Goal: Obtain resource: Download file/media

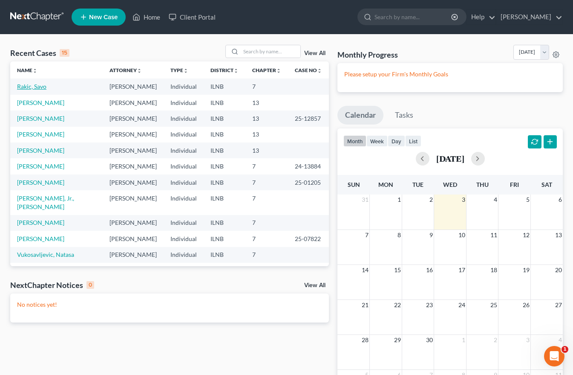
click at [27, 86] on link "Rakic, Savo" at bounding box center [31, 86] width 29 height 7
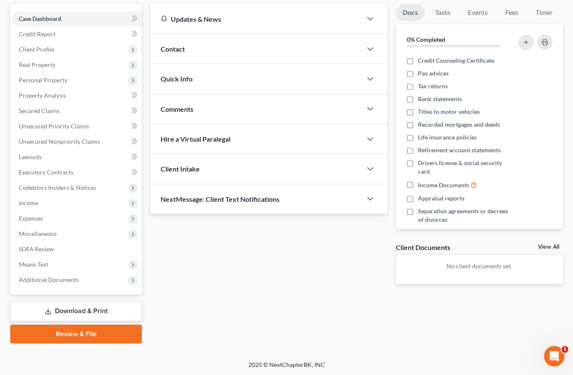
scroll to position [78, 0]
click at [67, 312] on link "Download & Print" at bounding box center [76, 310] width 132 height 20
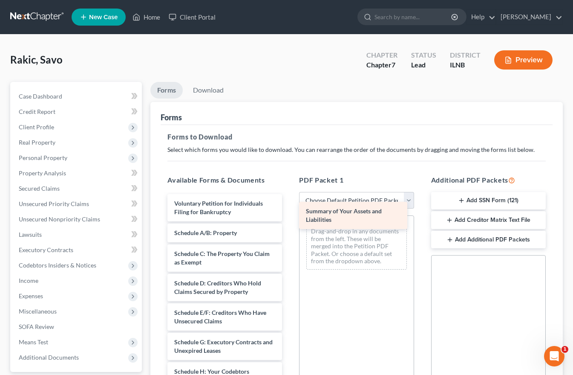
drag, startPoint x: 182, startPoint y: 242, endPoint x: 314, endPoint y: 220, distance: 133.5
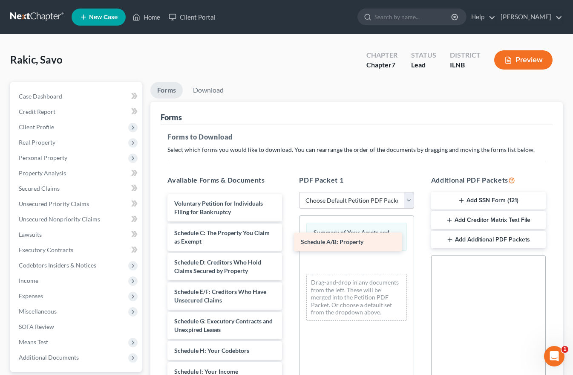
drag, startPoint x: 186, startPoint y: 232, endPoint x: 312, endPoint y: 241, distance: 126.1
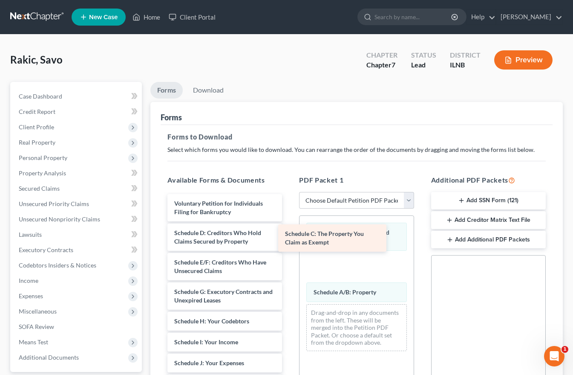
drag, startPoint x: 191, startPoint y: 238, endPoint x: 318, endPoint y: 240, distance: 127.9
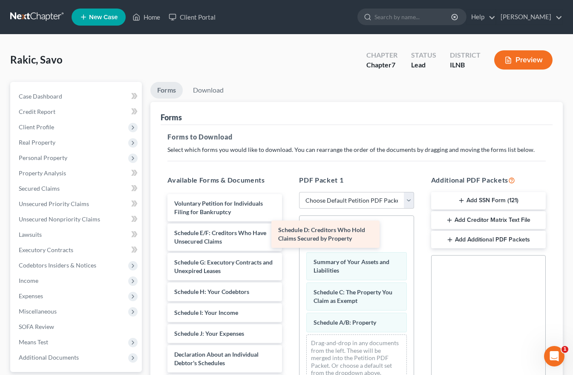
drag, startPoint x: 193, startPoint y: 239, endPoint x: 309, endPoint y: 236, distance: 116.0
click at [289, 236] on div "Schedule D: Creditors Who Hold Claims Secured by Property Voluntary Petition fo…" at bounding box center [225, 382] width 128 height 376
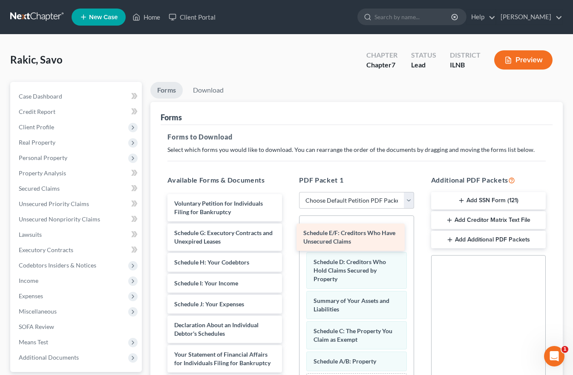
drag, startPoint x: 200, startPoint y: 238, endPoint x: 327, endPoint y: 238, distance: 127.0
click at [289, 238] on div "Schedule E/F: Creditors Who Have Unsecured Claims Voluntary Petition for Indivi…" at bounding box center [225, 367] width 128 height 346
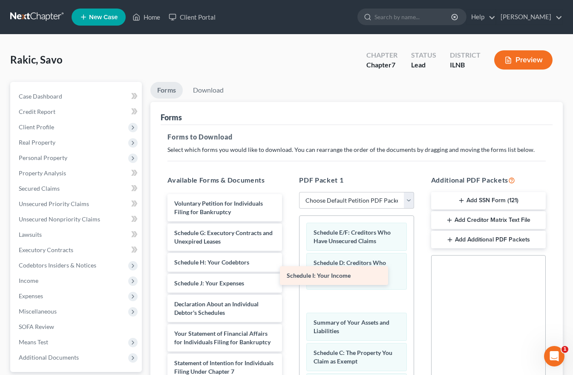
drag, startPoint x: 186, startPoint y: 283, endPoint x: 298, endPoint y: 275, distance: 112.8
click at [289, 275] on div "Schedule I: Your Income Voluntary Petition for Individuals Filing for Bankruptc…" at bounding box center [225, 356] width 128 height 325
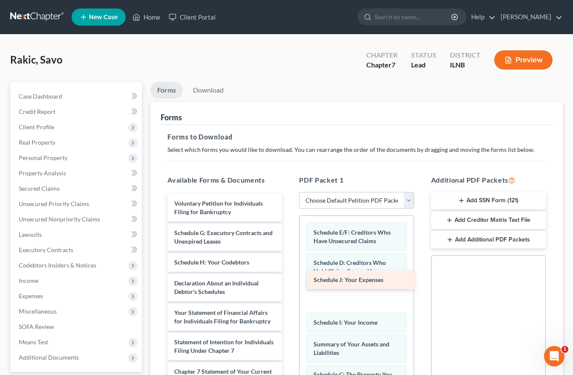
drag, startPoint x: 195, startPoint y: 286, endPoint x: 331, endPoint y: 283, distance: 136.0
click at [289, 283] on div "Schedule J: Your Expenses Voluntary Petition for Individuals Filing for Bankrup…" at bounding box center [225, 346] width 128 height 304
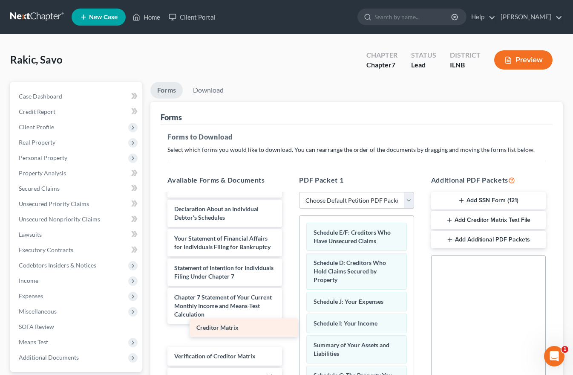
scroll to position [70, 0]
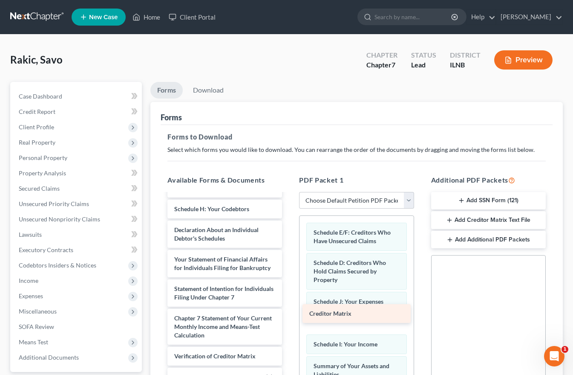
drag, startPoint x: 178, startPoint y: 324, endPoint x: 312, endPoint y: 310, distance: 134.6
click at [289, 310] on div "Creditor Matrix Voluntary Petition for Individuals Filing for Bankruptcy Schedu…" at bounding box center [225, 282] width 128 height 283
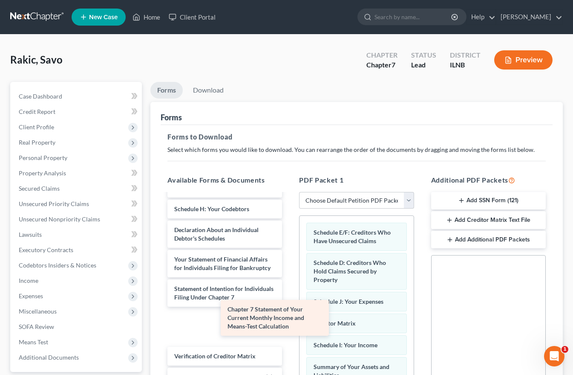
scroll to position [32, 0]
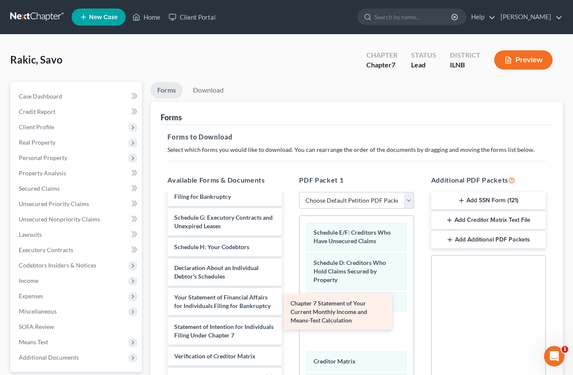
drag, startPoint x: 183, startPoint y: 320, endPoint x: 300, endPoint y: 314, distance: 116.5
click at [289, 314] on div "Chapter 7 Statement of Your Current Monthly Income and Means-Test Calculation V…" at bounding box center [225, 302] width 128 height 246
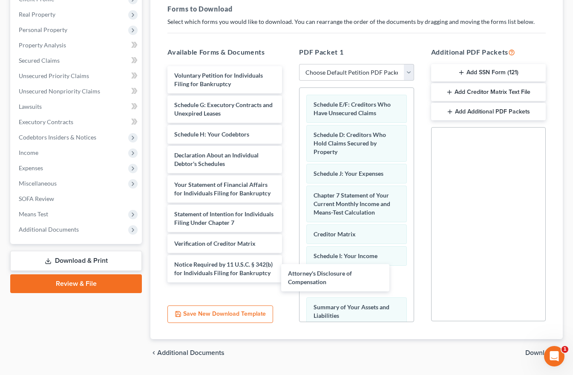
scroll to position [3, 0]
click at [289, 274] on div "Attorney's Disclosure of Compensation Voluntary Petition for Individuals Filing…" at bounding box center [225, 174] width 128 height 216
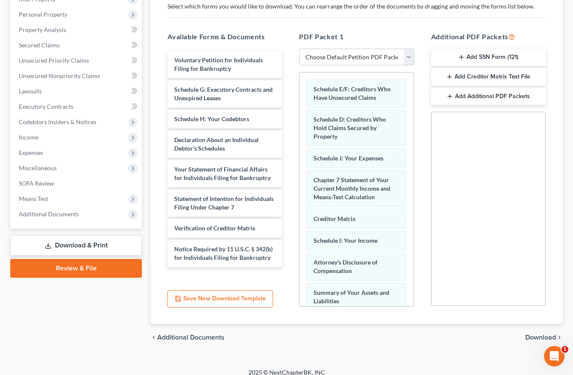
scroll to position [152, 0]
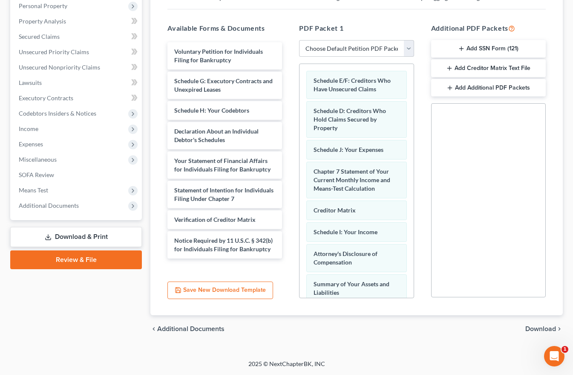
click at [535, 329] on span "Download" at bounding box center [541, 328] width 31 height 7
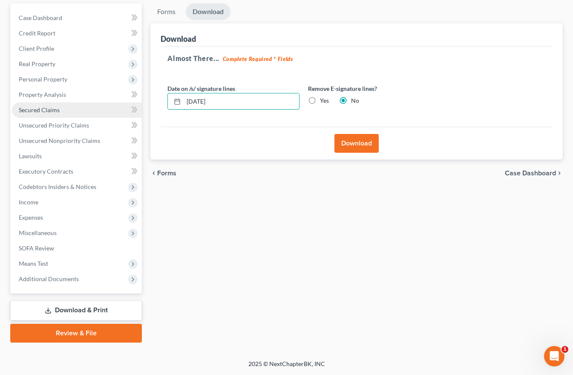
drag, startPoint x: 227, startPoint y: 103, endPoint x: 112, endPoint y: 105, distance: 115.1
click at [123, 105] on div "Petition Navigation Case Dashboard Payments Invoices Payments Payments Credit R…" at bounding box center [286, 172] width 561 height 339
click at [320, 100] on label "Yes" at bounding box center [324, 100] width 9 height 9
click at [324, 100] on input "Yes" at bounding box center [327, 99] width 6 height 6
radio input "true"
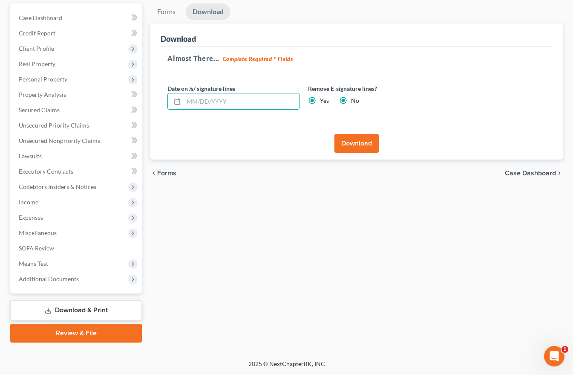
radio input "false"
click at [358, 142] on button "Download" at bounding box center [357, 143] width 44 height 19
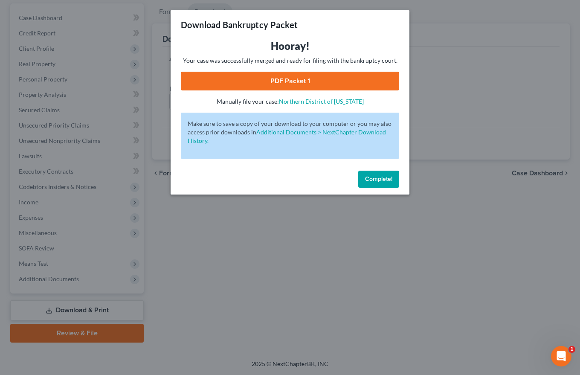
click at [300, 79] on link "PDF Packet 1" at bounding box center [290, 81] width 218 height 19
drag, startPoint x: 386, startPoint y: 179, endPoint x: 383, endPoint y: 190, distance: 10.5
click at [386, 179] on span "Complete!" at bounding box center [378, 178] width 27 height 7
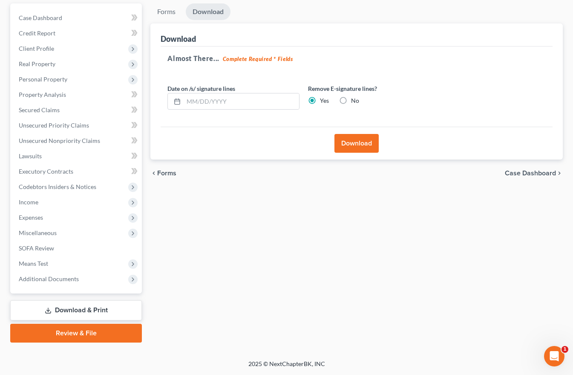
click at [82, 312] on link "Download & Print" at bounding box center [76, 310] width 132 height 20
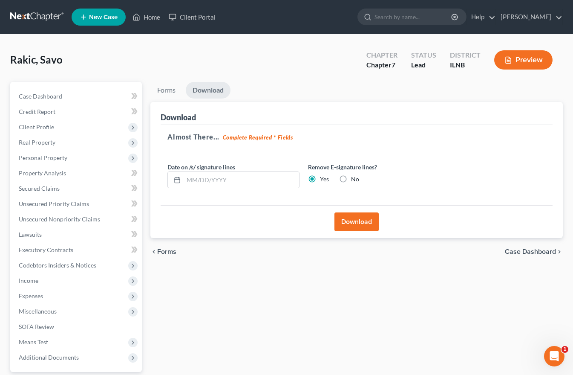
click at [524, 249] on span "Case Dashboard" at bounding box center [530, 251] width 51 height 7
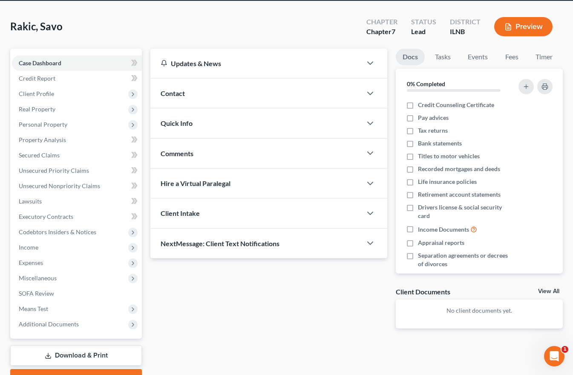
scroll to position [78, 0]
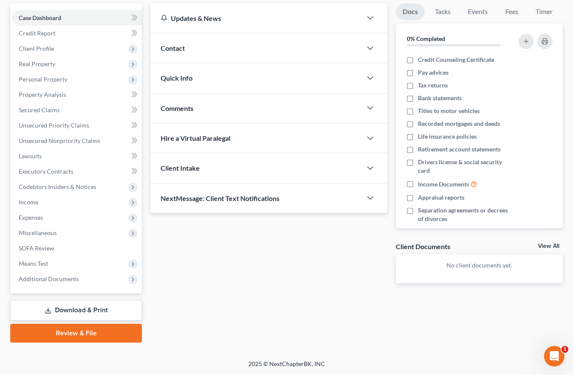
click at [95, 309] on link "Download & Print" at bounding box center [76, 310] width 132 height 20
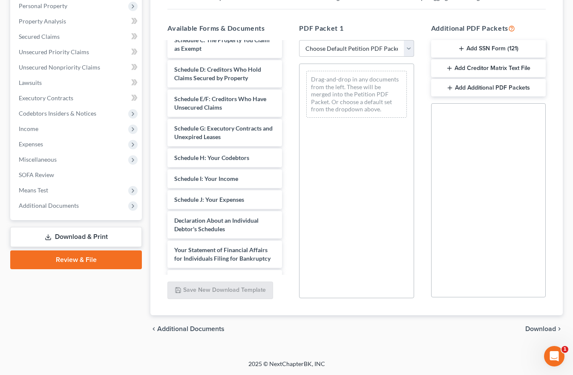
scroll to position [165, 0]
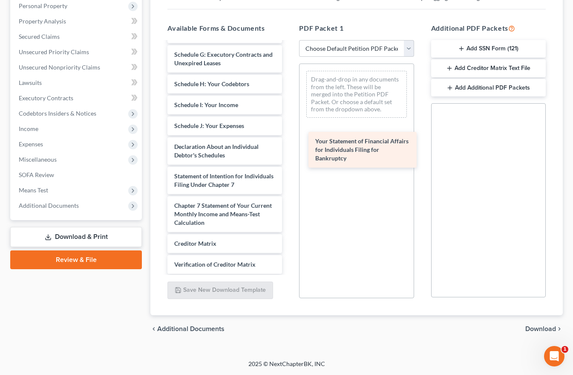
drag, startPoint x: 189, startPoint y: 181, endPoint x: 330, endPoint y: 146, distance: 145.3
click at [289, 146] on div "Your Statement of Financial Affairs for Individuals Filing for Bankruptcy Volun…" at bounding box center [225, 104] width 128 height 455
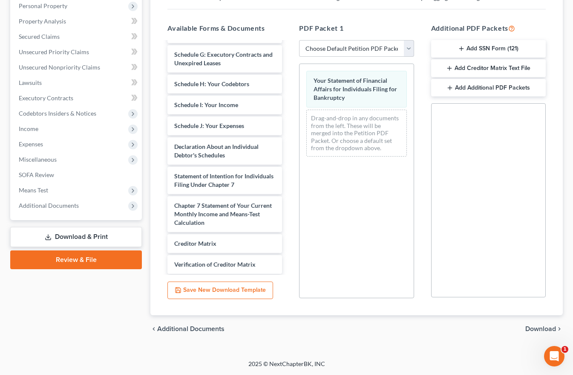
click at [331, 333] on div "chevron_left Additional Documents Download chevron_right" at bounding box center [356, 328] width 413 height 27
click at [544, 330] on span "Download" at bounding box center [541, 328] width 31 height 7
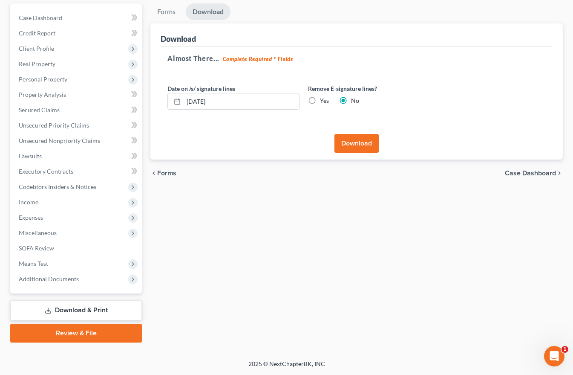
scroll to position [78, 0]
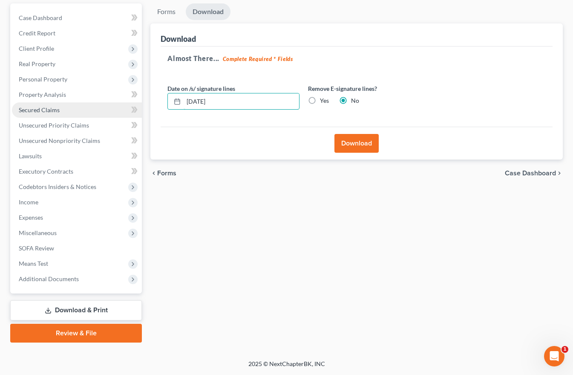
drag, startPoint x: 230, startPoint y: 100, endPoint x: 88, endPoint y: 107, distance: 142.1
click at [114, 104] on div "Petition Navigation Case Dashboard Payments Invoices Payments Payments Credit R…" at bounding box center [286, 172] width 561 height 339
click at [320, 101] on label "Yes" at bounding box center [324, 100] width 9 height 9
click at [324, 101] on input "Yes" at bounding box center [327, 99] width 6 height 6
radio input "true"
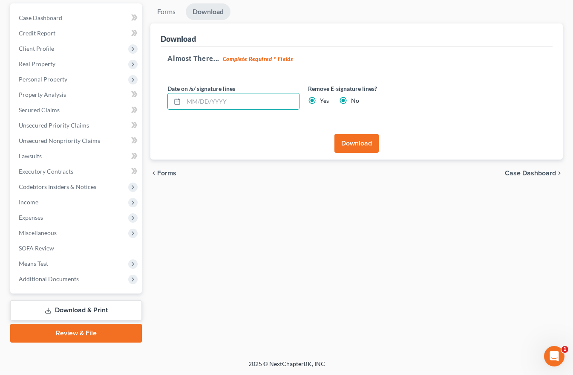
radio input "false"
click at [354, 146] on button "Download" at bounding box center [357, 143] width 44 height 19
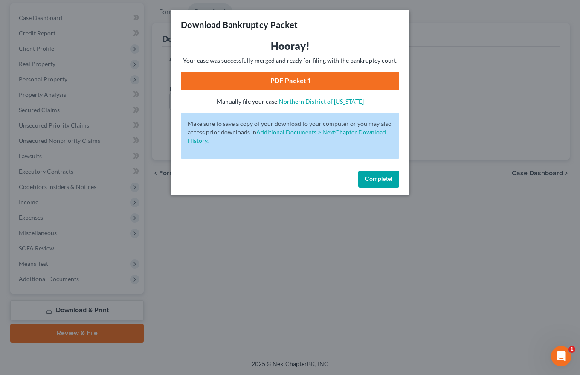
click at [305, 79] on link "PDF Packet 1" at bounding box center [290, 81] width 218 height 19
click at [385, 180] on span "Complete!" at bounding box center [378, 178] width 27 height 7
